Goal: Use online tool/utility: Utilize a website feature to perform a specific function

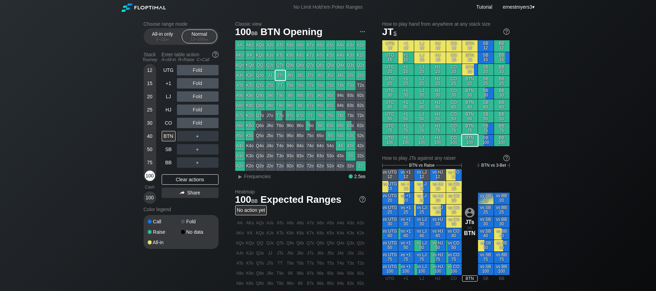
click at [154, 179] on div "100" at bounding box center [150, 175] width 10 height 10
click at [184, 178] on div "Clear actions" at bounding box center [190, 179] width 57 height 10
click at [170, 151] on div "SB" at bounding box center [169, 149] width 14 height 10
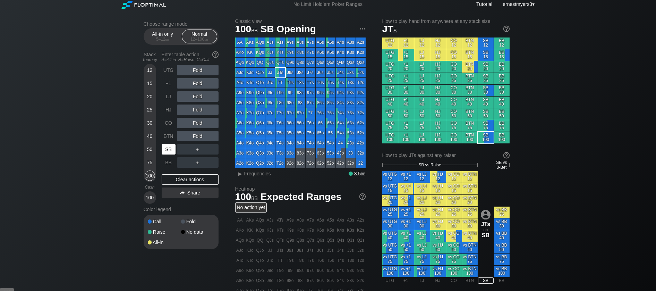
scroll to position [3, 0]
click at [197, 149] on div "R ✕" at bounding box center [198, 149] width 14 height 10
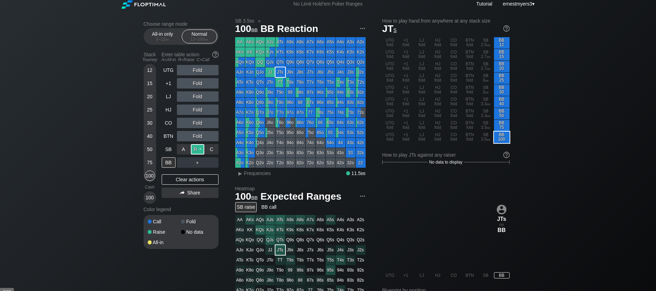
click at [198, 147] on div "R ✕" at bounding box center [198, 149] width 14 height 10
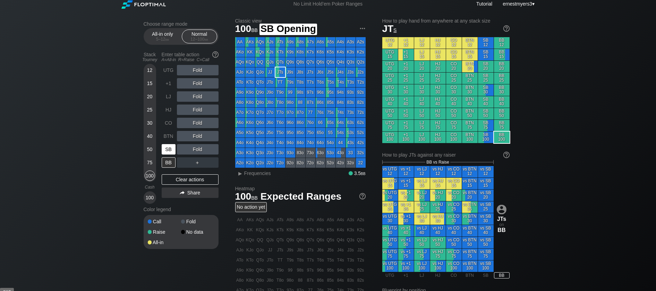
click at [170, 148] on div "SB" at bounding box center [169, 149] width 14 height 10
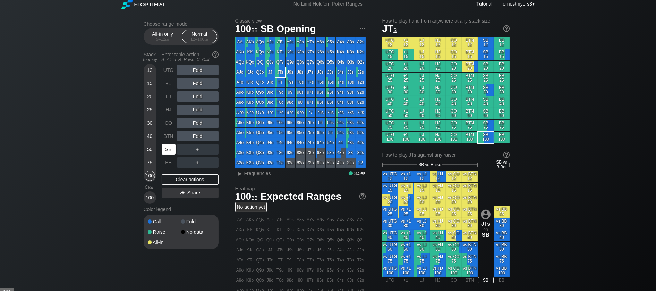
scroll to position [1, 0]
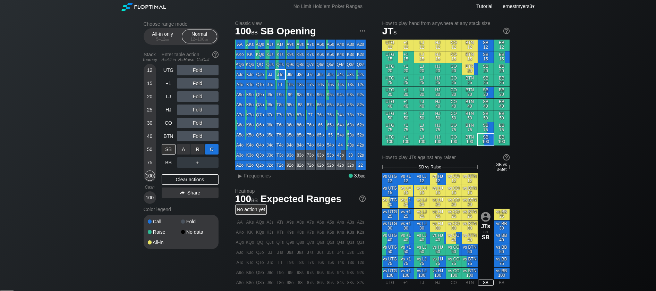
click at [214, 148] on div "C ✕" at bounding box center [212, 149] width 14 height 10
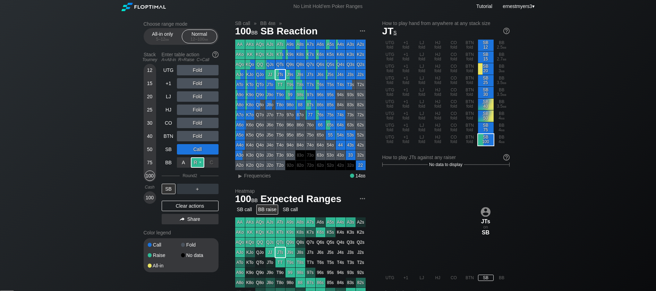
click at [196, 162] on div "R ✕" at bounding box center [198, 162] width 14 height 10
click at [204, 206] on div "Clear actions" at bounding box center [190, 205] width 57 height 10
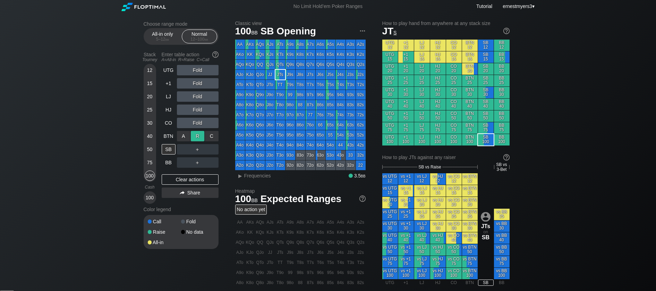
click at [200, 135] on div "R ✕" at bounding box center [198, 136] width 14 height 10
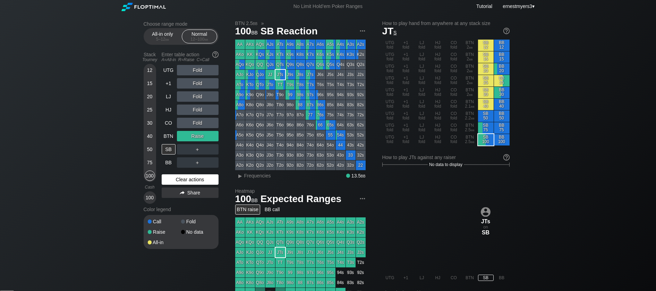
click at [193, 180] on div "Clear actions" at bounding box center [190, 179] width 57 height 10
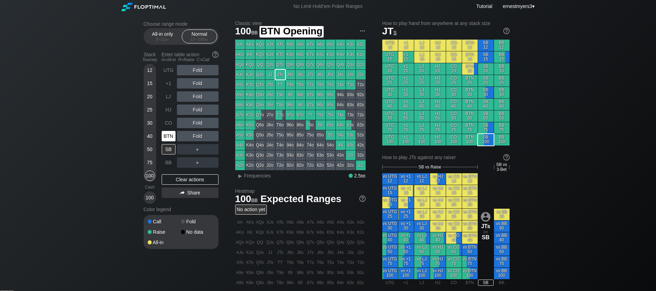
click at [170, 138] on div "BTN" at bounding box center [169, 136] width 14 height 10
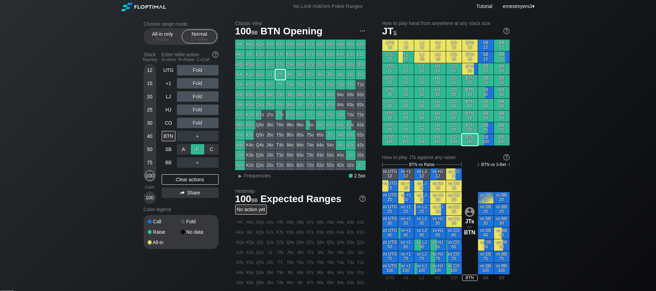
click at [196, 149] on div "R ✕" at bounding box center [198, 149] width 14 height 10
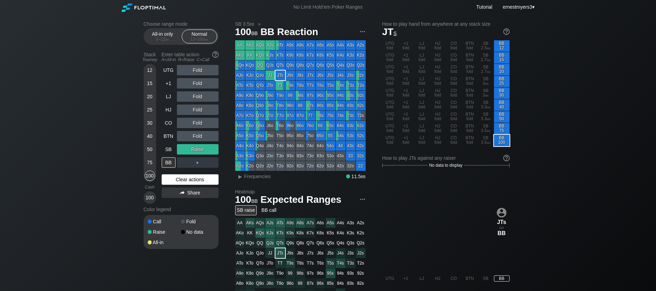
click at [197, 177] on div "Clear actions" at bounding box center [190, 179] width 57 height 10
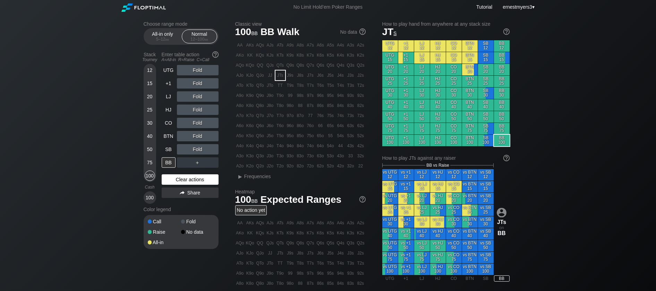
click at [197, 177] on div "Clear actions" at bounding box center [190, 179] width 57 height 10
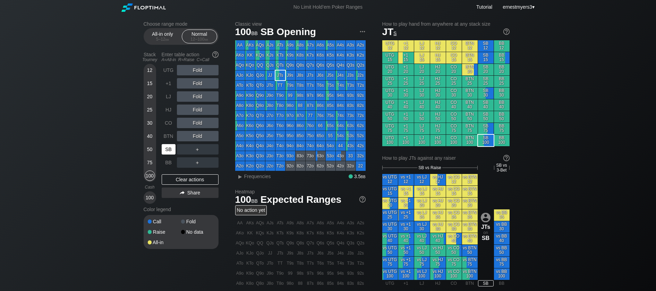
click at [164, 149] on div "SB" at bounding box center [169, 149] width 14 height 10
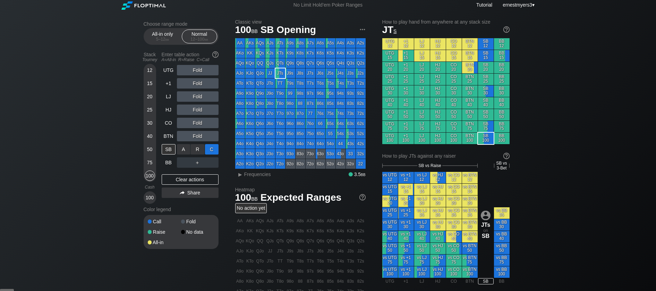
click at [212, 147] on div "C ✕" at bounding box center [212, 149] width 14 height 10
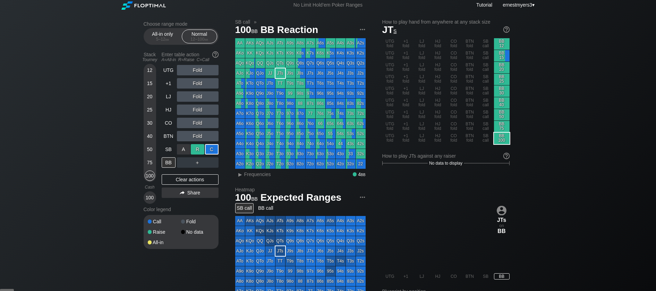
drag, startPoint x: 215, startPoint y: 146, endPoint x: 198, endPoint y: 144, distance: 17.2
click at [215, 146] on div "C ✕" at bounding box center [212, 149] width 14 height 10
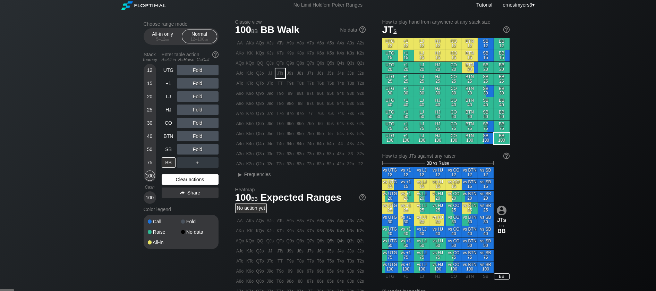
click at [184, 178] on div "Clear actions" at bounding box center [190, 179] width 57 height 10
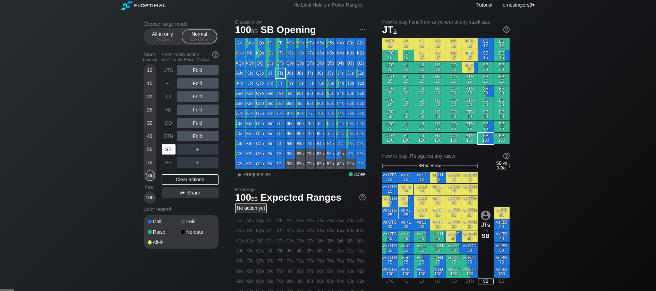
click at [166, 149] on div "SB" at bounding box center [169, 149] width 14 height 10
click at [192, 109] on div "R ✕" at bounding box center [198, 109] width 14 height 10
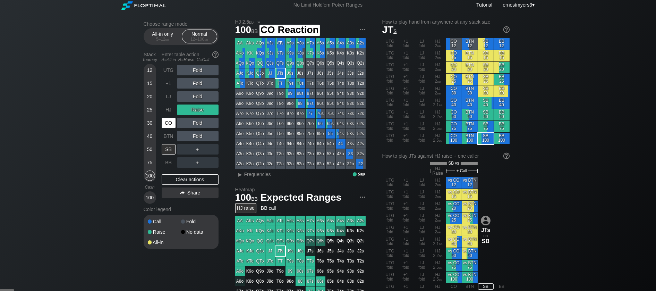
click at [166, 122] on div "CO" at bounding box center [169, 123] width 14 height 10
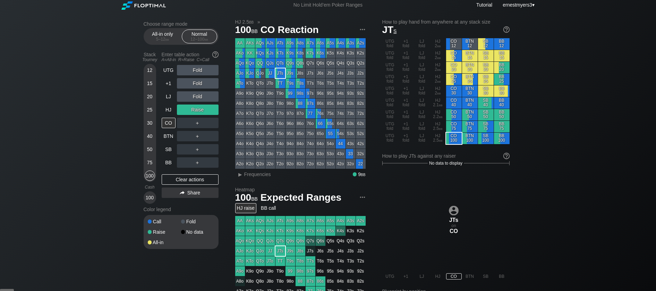
scroll to position [2, 0]
click at [215, 172] on div "UTG Fold +1 Fold LJ Fold HJ Raise CO ＋ BTN ＋ SB ＋ BB ＋ Clear actions Share" at bounding box center [190, 134] width 57 height 139
click at [210, 174] on div "Clear actions" at bounding box center [190, 179] width 57 height 10
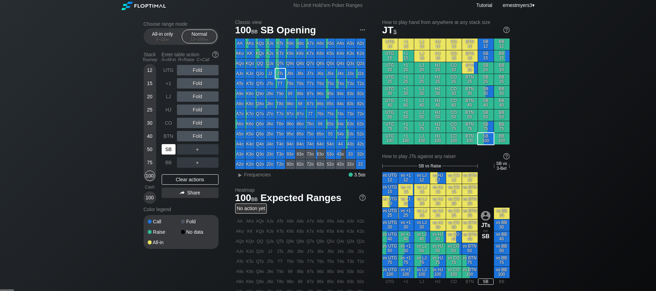
click at [167, 145] on div "SB" at bounding box center [169, 149] width 14 height 10
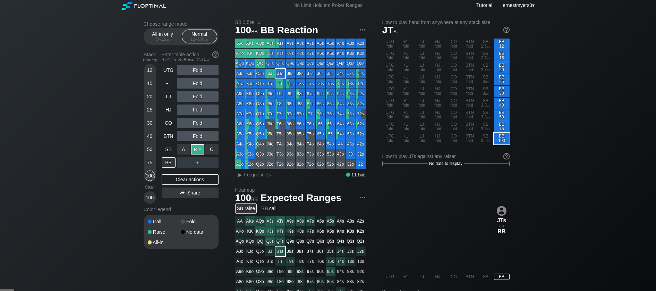
click at [198, 148] on div "R ✕" at bounding box center [198, 149] width 14 height 10
click at [166, 161] on div "BB" at bounding box center [169, 162] width 14 height 10
click at [194, 180] on div "Clear actions" at bounding box center [190, 179] width 57 height 10
click at [167, 163] on div "BB" at bounding box center [169, 162] width 14 height 10
click at [203, 174] on div "Clear actions" at bounding box center [190, 179] width 57 height 10
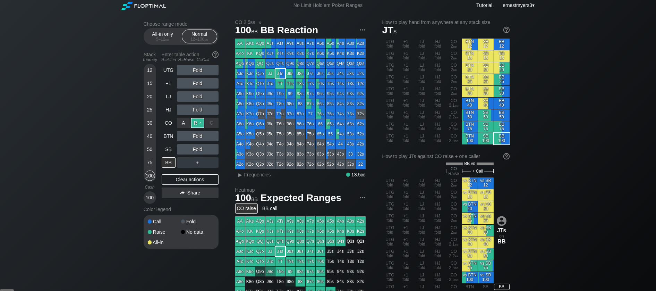
click at [200, 124] on div "R ✕" at bounding box center [198, 123] width 14 height 10
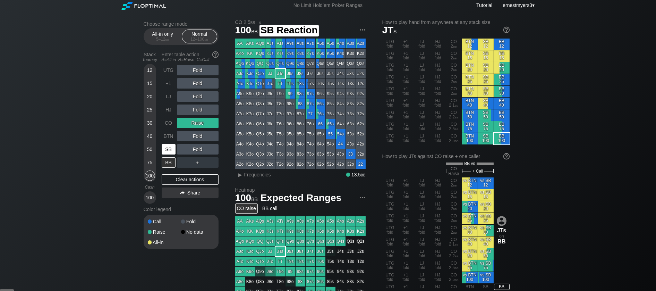
click at [170, 152] on div "SB" at bounding box center [169, 149] width 14 height 10
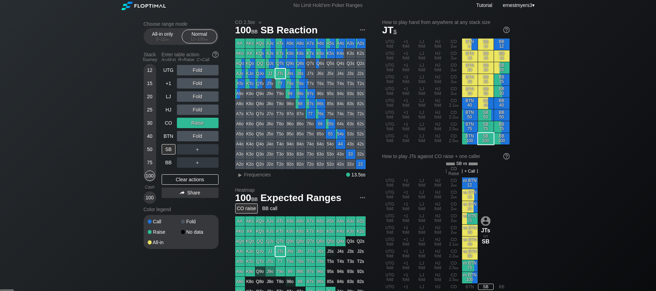
scroll to position [0, 0]
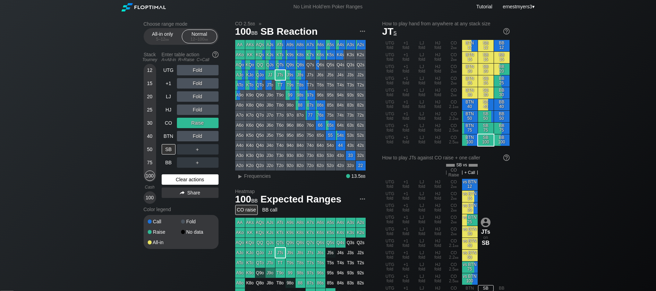
click at [184, 178] on div "Clear actions" at bounding box center [190, 179] width 57 height 10
click at [183, 178] on div "Clear actions" at bounding box center [190, 179] width 57 height 10
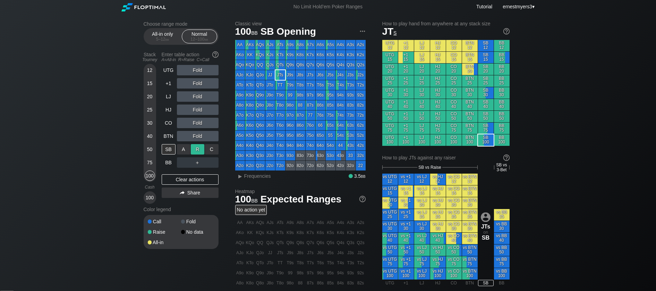
click at [192, 147] on div "R ✕" at bounding box center [198, 149] width 14 height 10
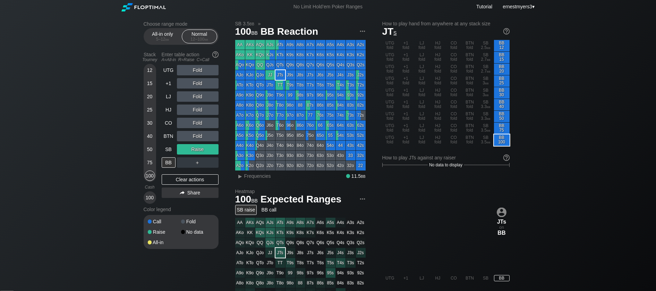
click at [221, 148] on div "Choose range mode All-in only 5 – 12 bb Normal 12 – 100 bb Stack Tourney Enter …" at bounding box center [187, 139] width 86 height 237
click at [215, 148] on div "C ✕" at bounding box center [212, 149] width 14 height 10
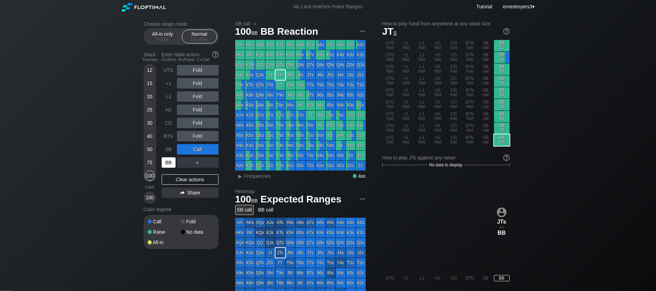
click at [174, 157] on div "BB" at bounding box center [169, 162] width 14 height 10
click at [195, 159] on div "R ✕" at bounding box center [198, 162] width 14 height 10
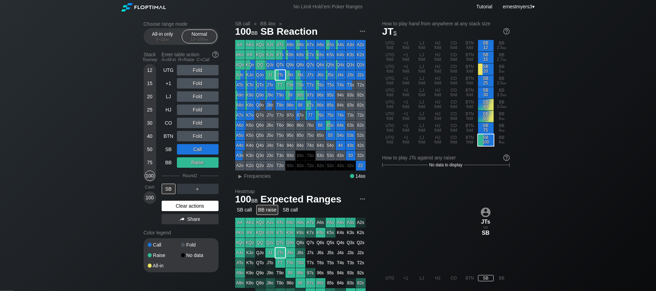
click at [180, 206] on div "Clear actions" at bounding box center [190, 205] width 57 height 10
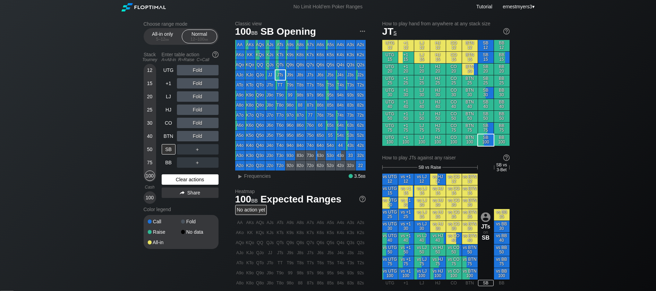
scroll to position [1, 0]
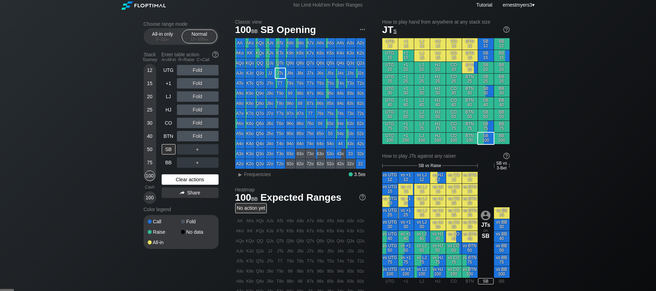
click at [180, 206] on div "Color legend" at bounding box center [181, 209] width 75 height 11
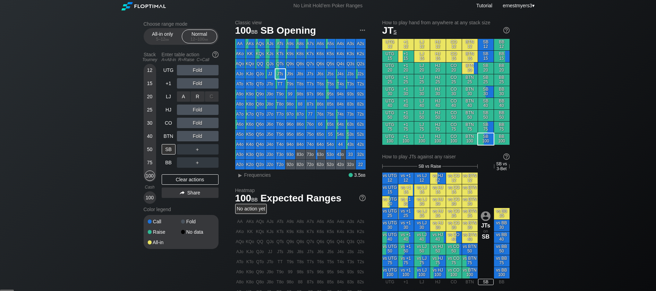
click at [198, 97] on div "R ✕" at bounding box center [198, 96] width 14 height 10
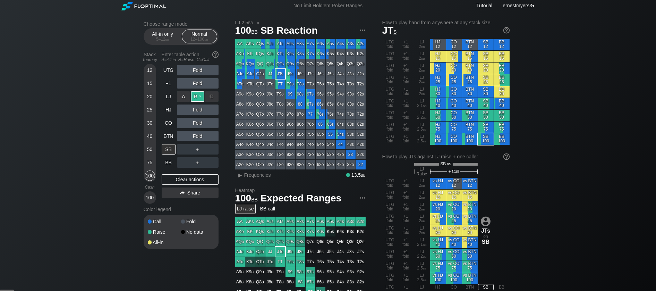
click at [200, 94] on div "R ✕" at bounding box center [198, 96] width 14 height 10
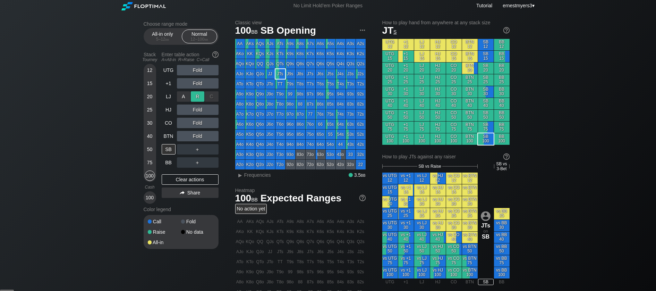
click at [199, 97] on div "R ✕" at bounding box center [198, 96] width 14 height 10
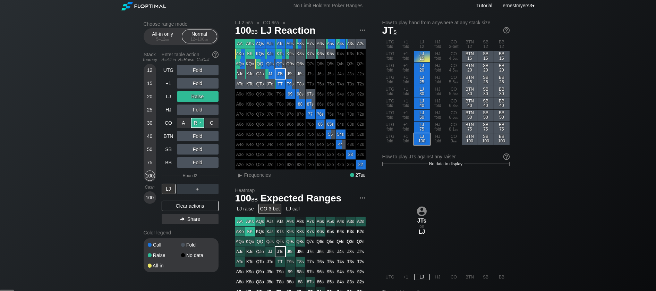
click at [202, 122] on div "R ✕" at bounding box center [198, 123] width 14 height 10
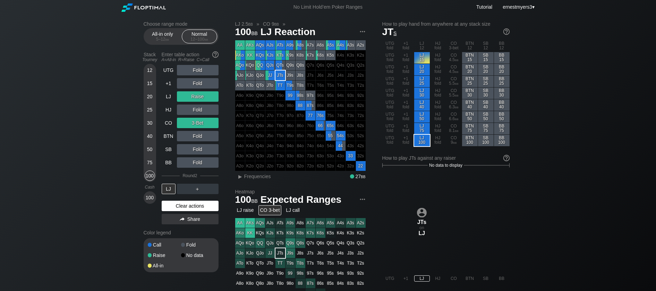
click at [173, 206] on div "Clear actions" at bounding box center [190, 205] width 57 height 10
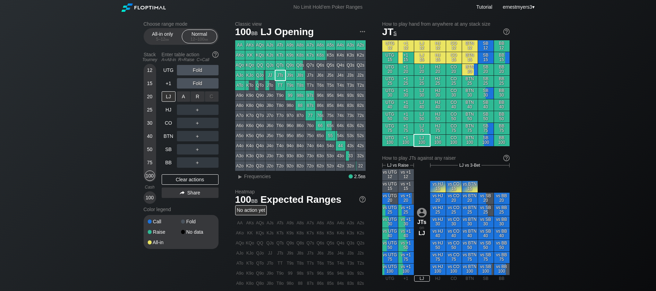
drag, startPoint x: 198, startPoint y: 97, endPoint x: 198, endPoint y: 102, distance: 4.2
click at [198, 98] on div "R ✕" at bounding box center [198, 96] width 14 height 10
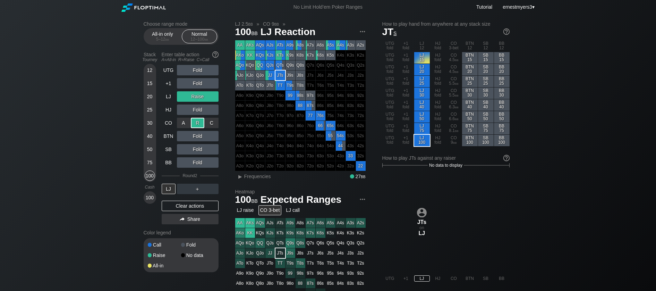
click at [197, 127] on div "R ✕" at bounding box center [198, 123] width 14 height 10
click at [207, 204] on div "Clear actions" at bounding box center [190, 205] width 57 height 10
